Goal: Task Accomplishment & Management: Complete application form

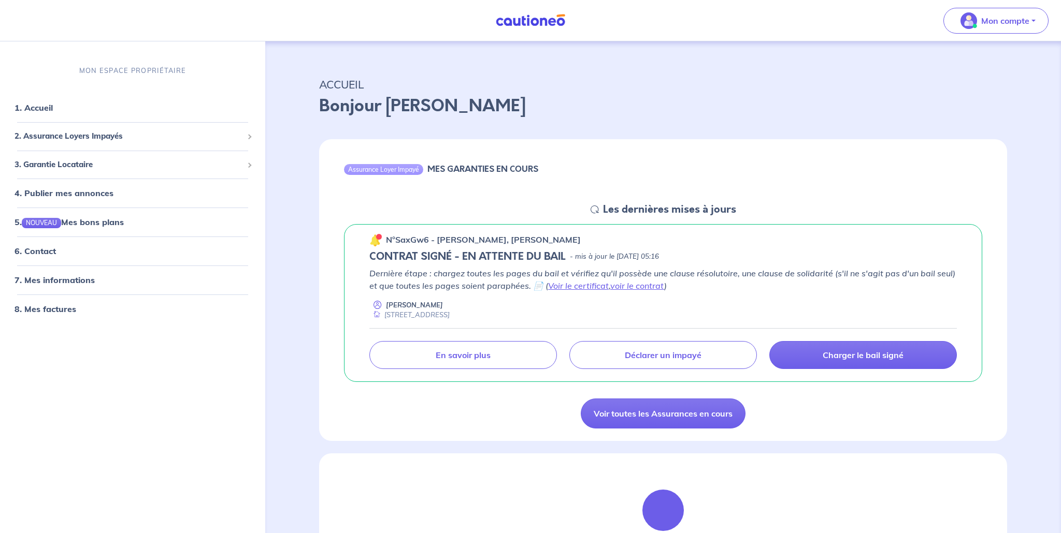
scroll to position [4, 0]
click at [125, 165] on span "3. Garantie Locataire" at bounding box center [128, 165] width 228 height 12
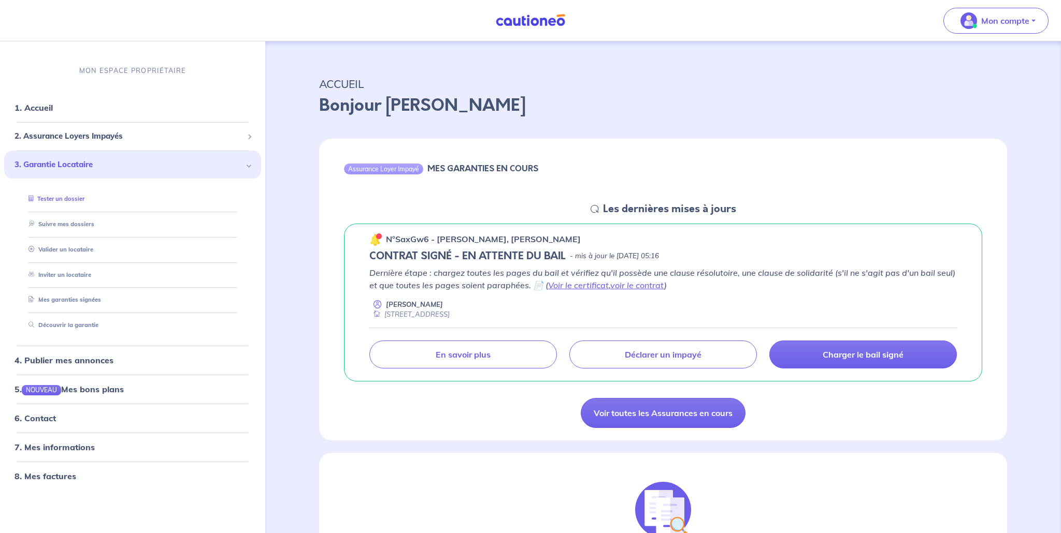
click at [78, 198] on link "Tester un dossier" at bounding box center [54, 198] width 60 height 7
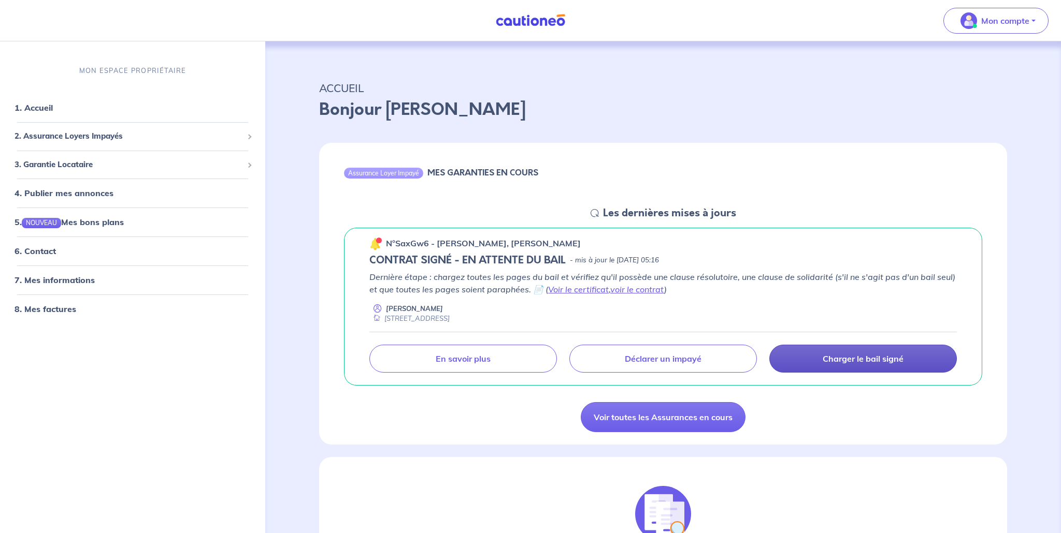
click at [854, 354] on p "Charger le bail signé" at bounding box center [862, 359] width 81 height 10
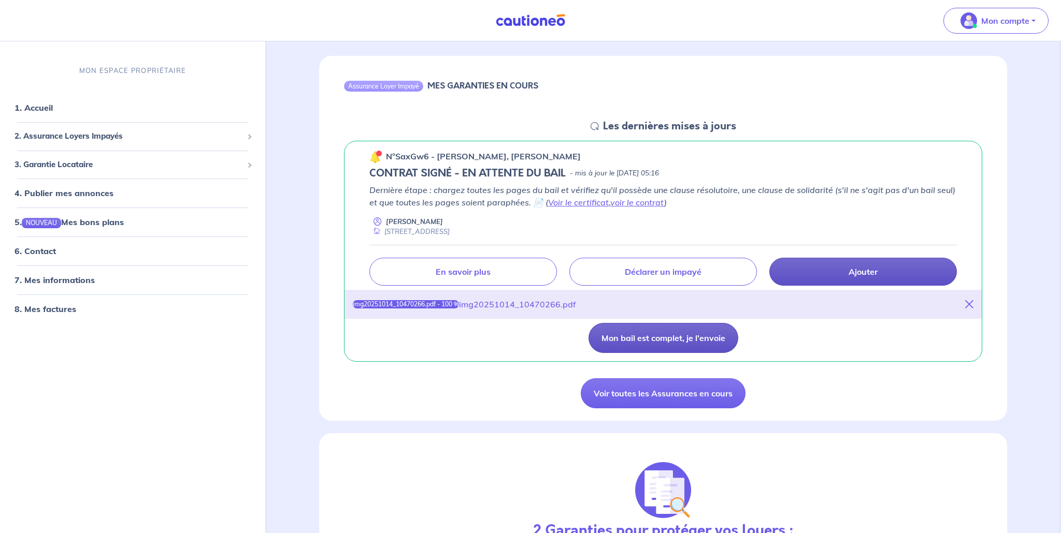
scroll to position [89, 0]
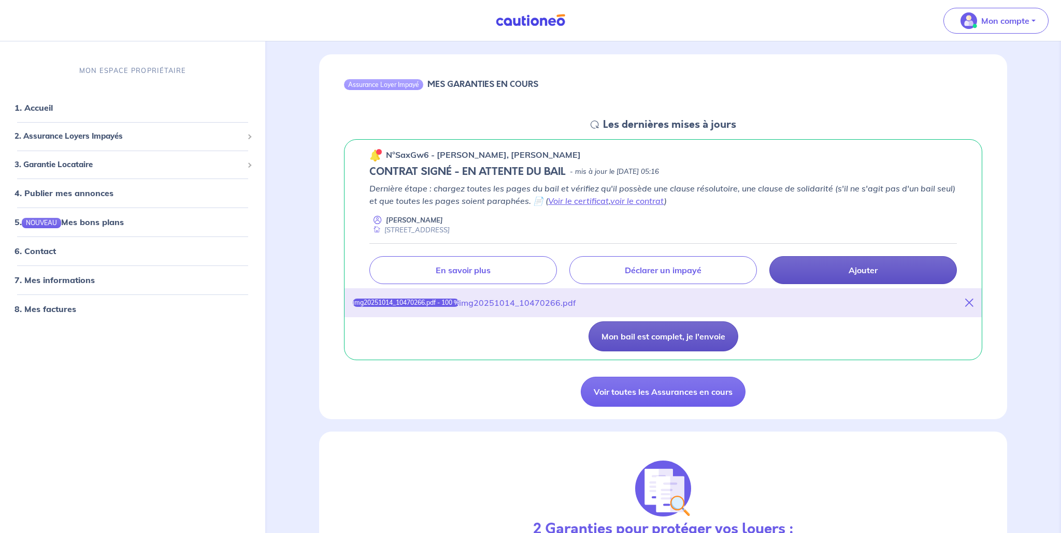
click at [679, 335] on button "Mon bail est complet, je l'envoie" at bounding box center [663, 337] width 150 height 30
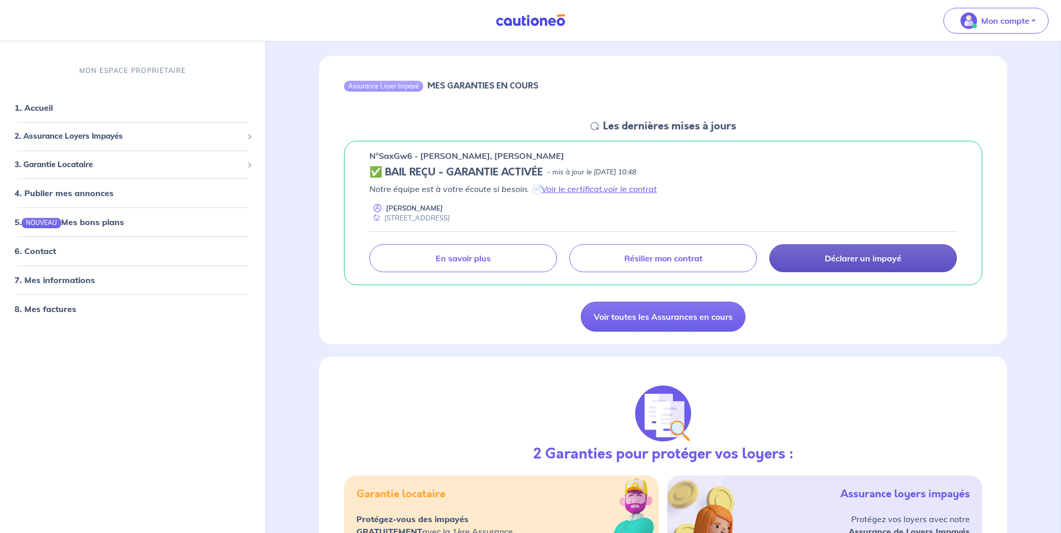
scroll to position [0, 0]
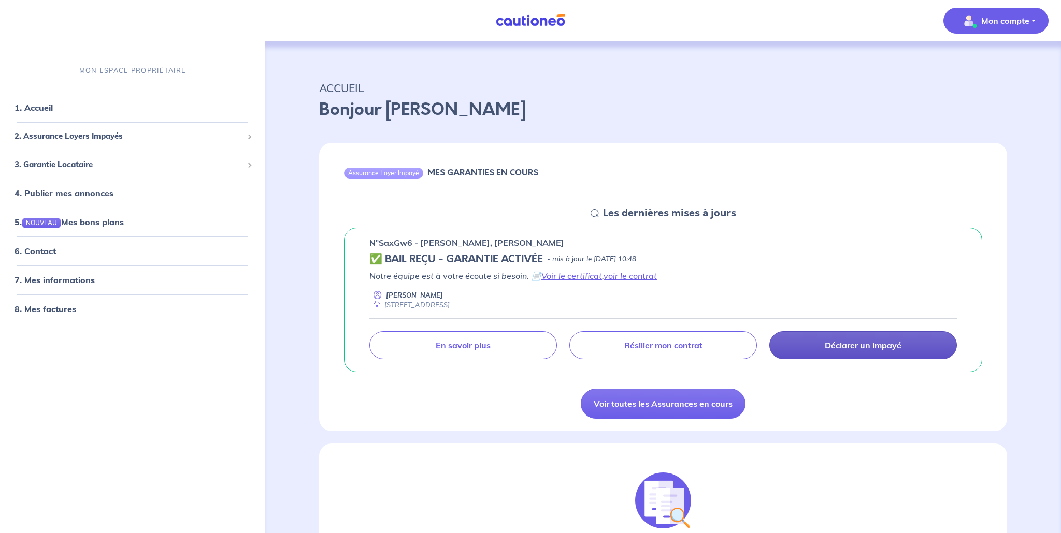
click at [1034, 21] on button "Mon compte" at bounding box center [995, 21] width 105 height 26
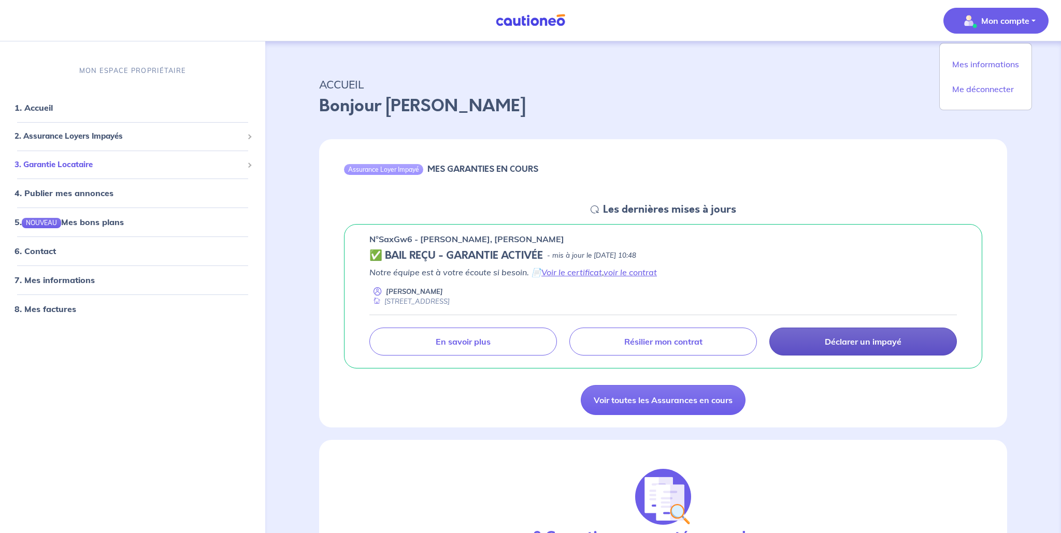
click at [162, 161] on span "3. Garantie Locataire" at bounding box center [128, 165] width 228 height 12
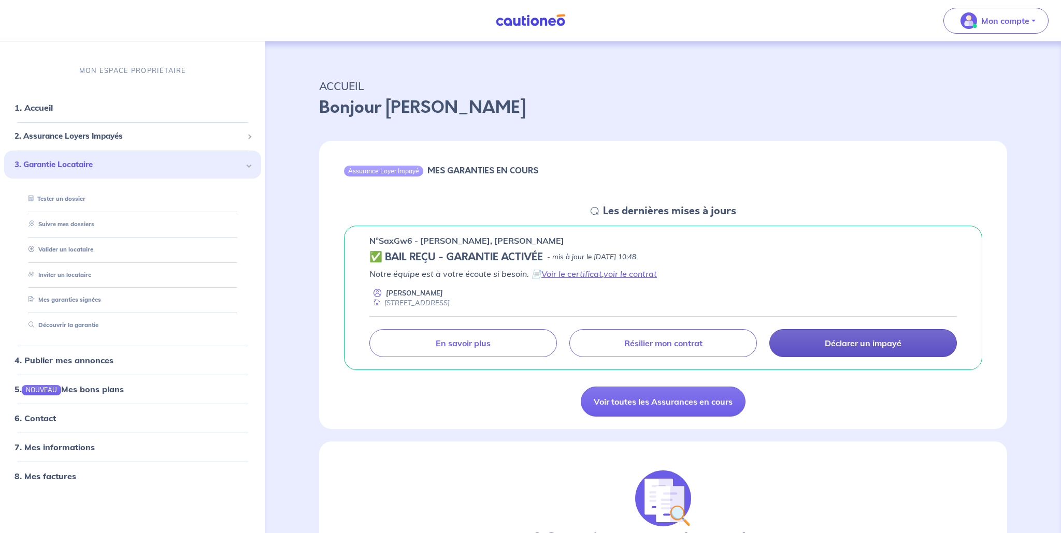
scroll to position [3, 0]
click at [84, 273] on link "Inviter un locataire" at bounding box center [57, 274] width 66 height 7
select select "FR"
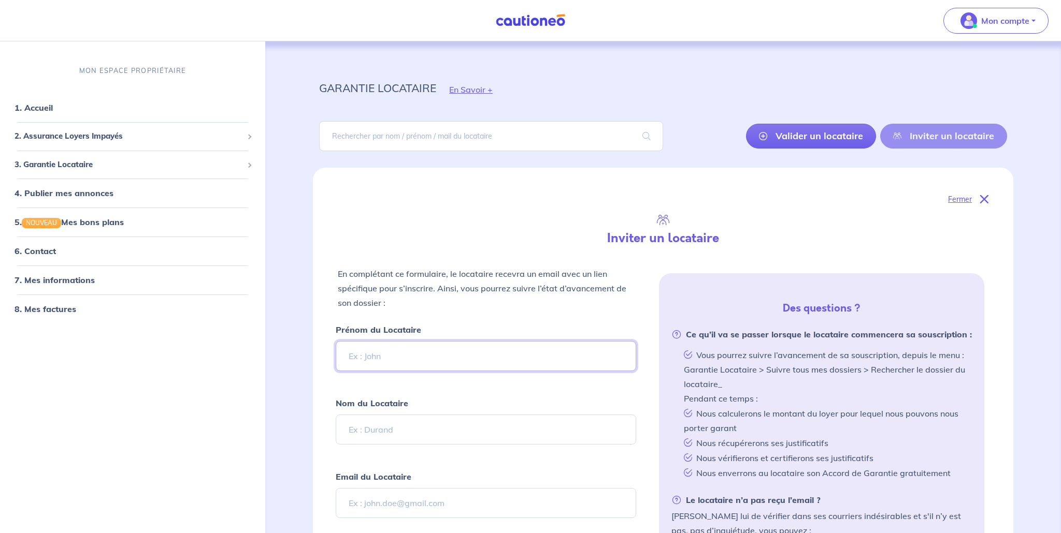
scroll to position [1, 0]
click at [92, 279] on link "7. Mes informations" at bounding box center [52, 280] width 77 height 10
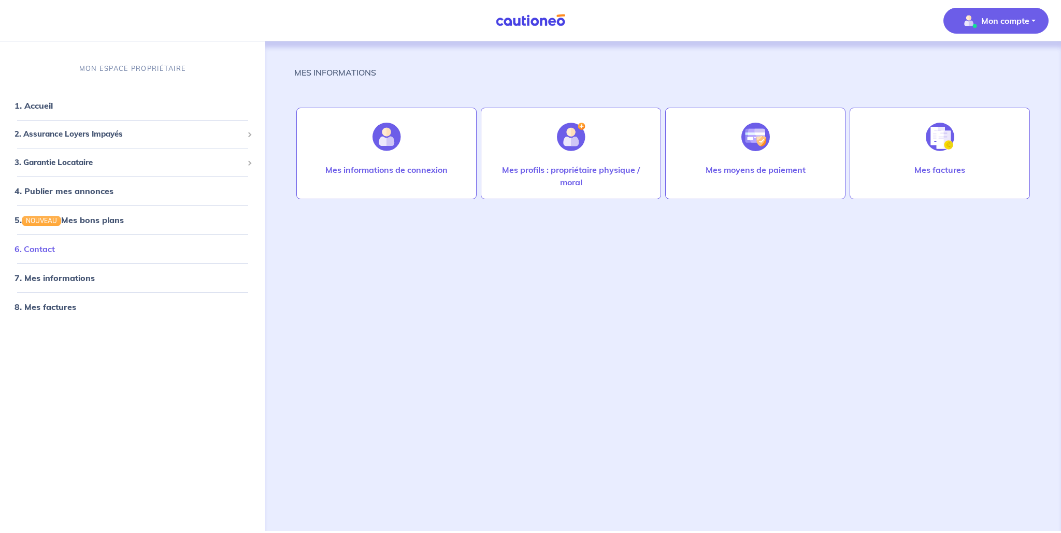
click at [55, 248] on link "6. Contact" at bounding box center [34, 249] width 40 height 10
select select "FR"
